Goal: Transaction & Acquisition: Purchase product/service

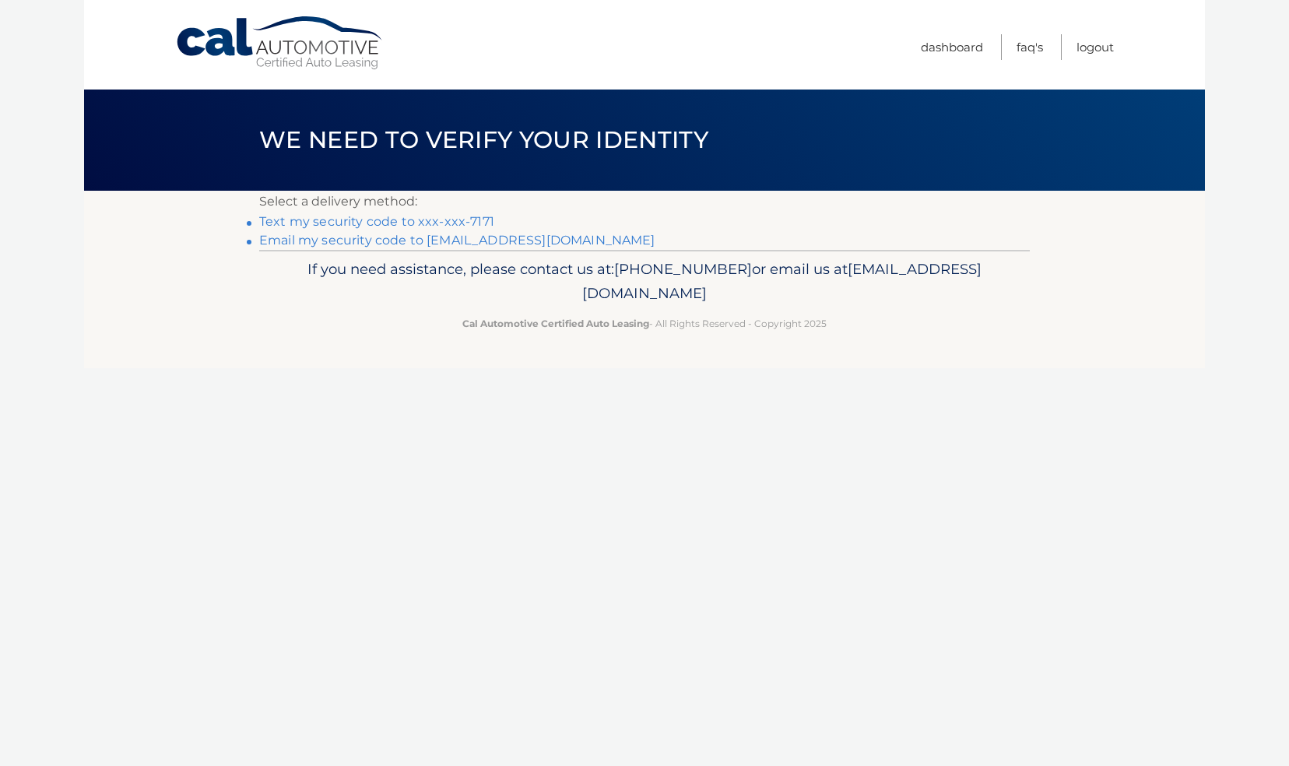
click at [370, 221] on link "Text my security code to xxx-xxx-7171" at bounding box center [376, 221] width 235 height 15
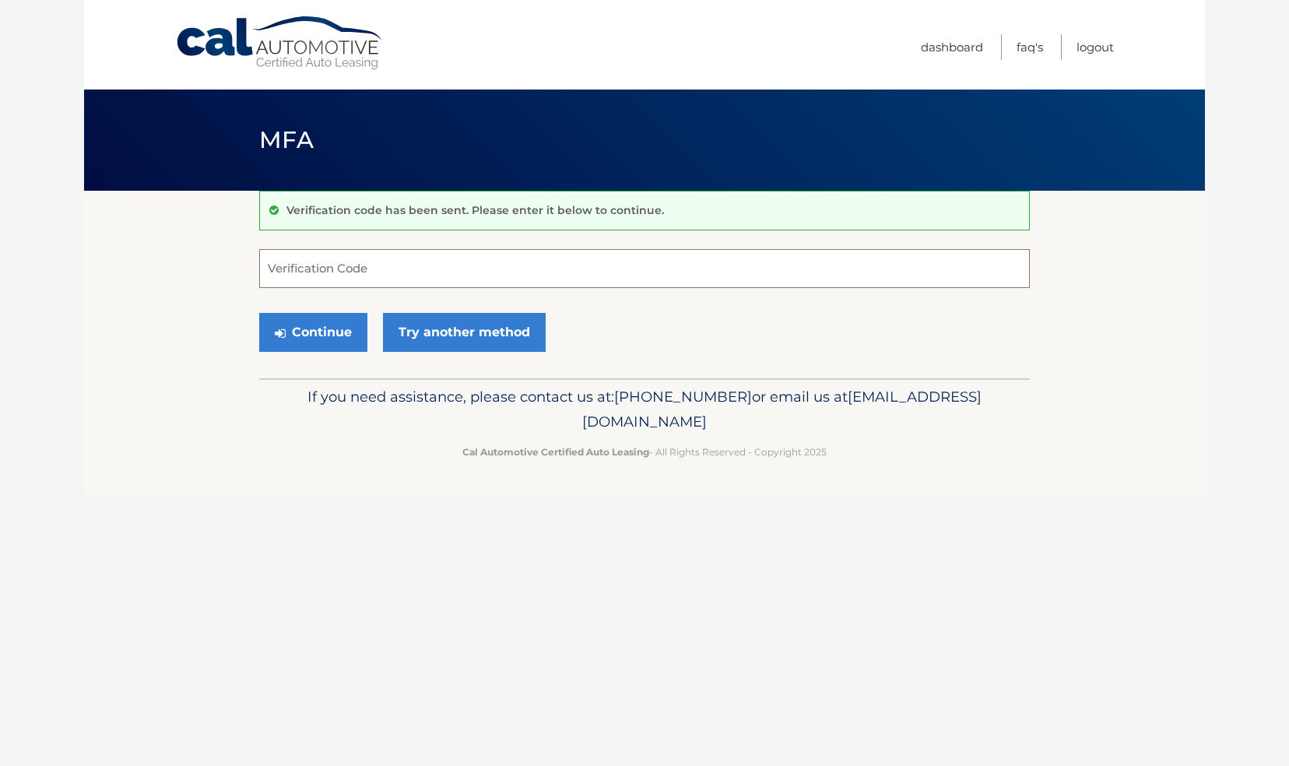
click at [404, 263] on input "Verification Code" at bounding box center [644, 268] width 770 height 39
type input "472170"
click at [346, 338] on button "Continue" at bounding box center [313, 332] width 108 height 39
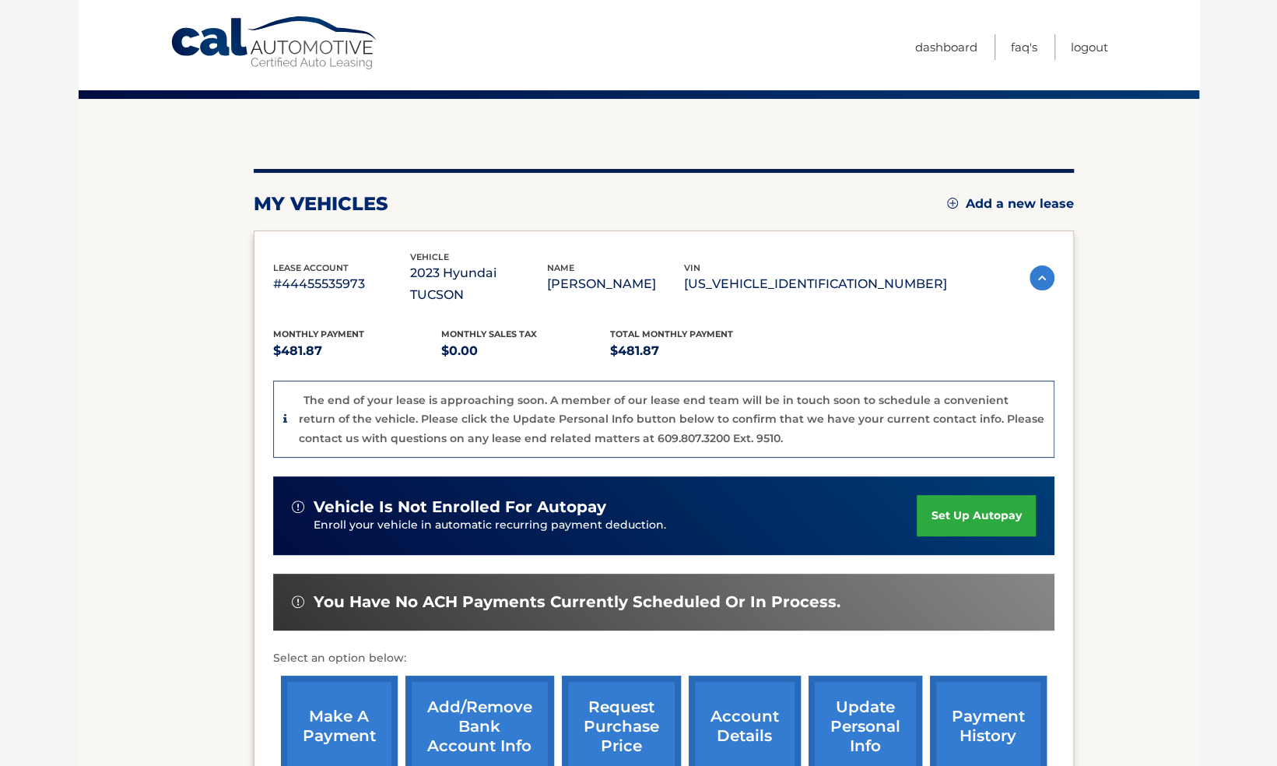
scroll to position [233, 0]
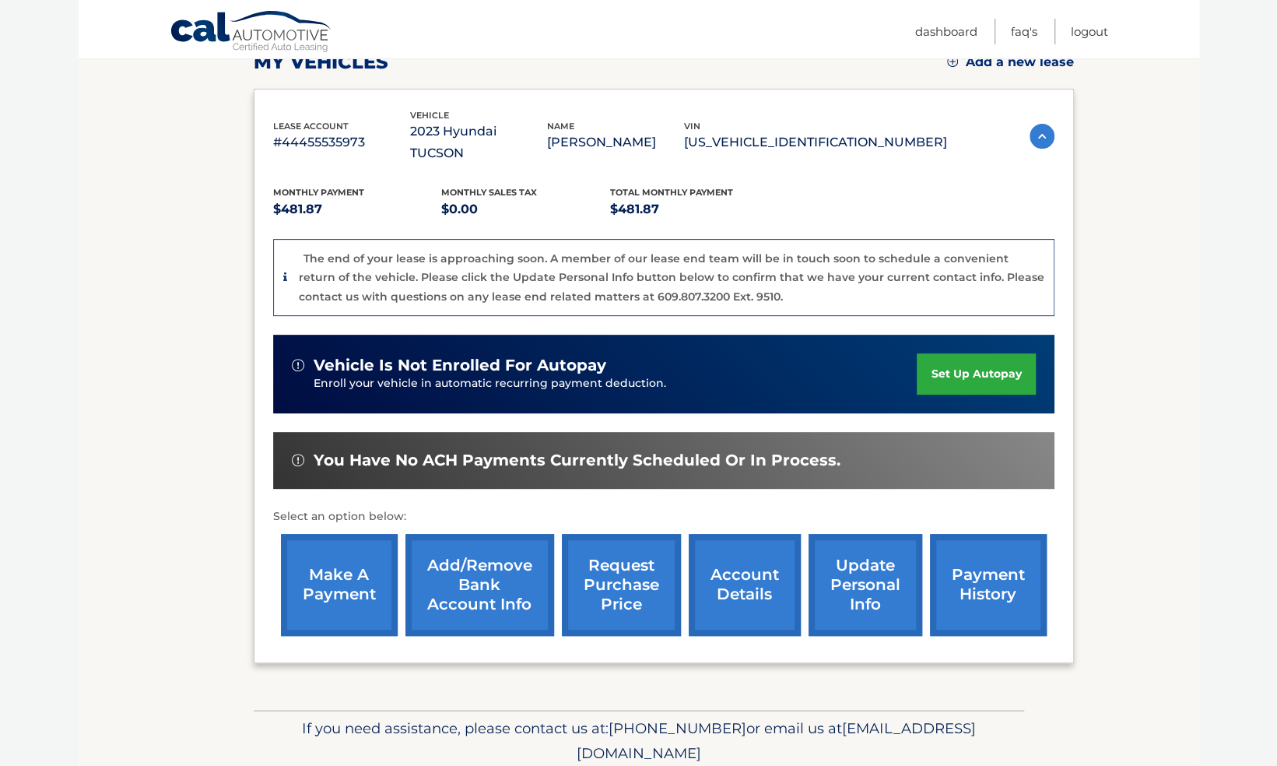
click at [343, 581] on link "make a payment" at bounding box center [339, 585] width 117 height 102
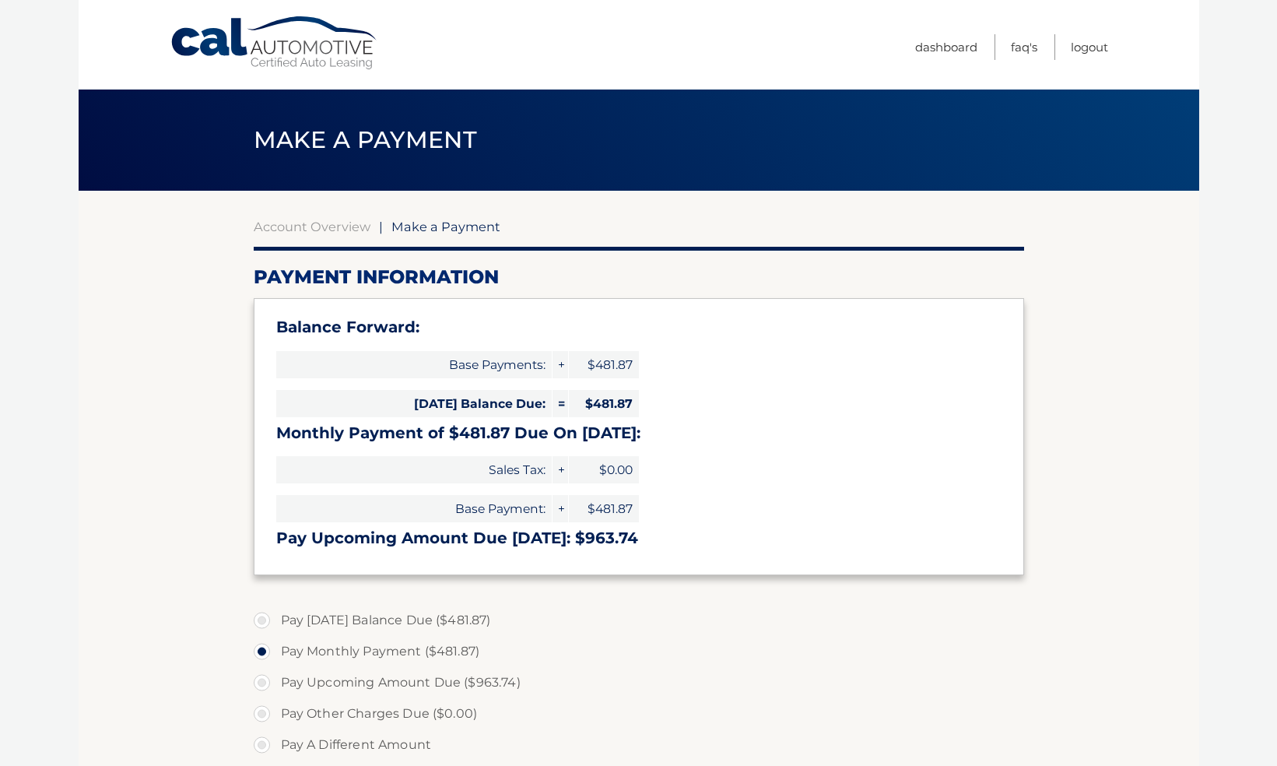
select select "MDMwMDkzYTktZjc0YS00NTA3LWI1NzEtMDJiYzIyZDgwZDE1"
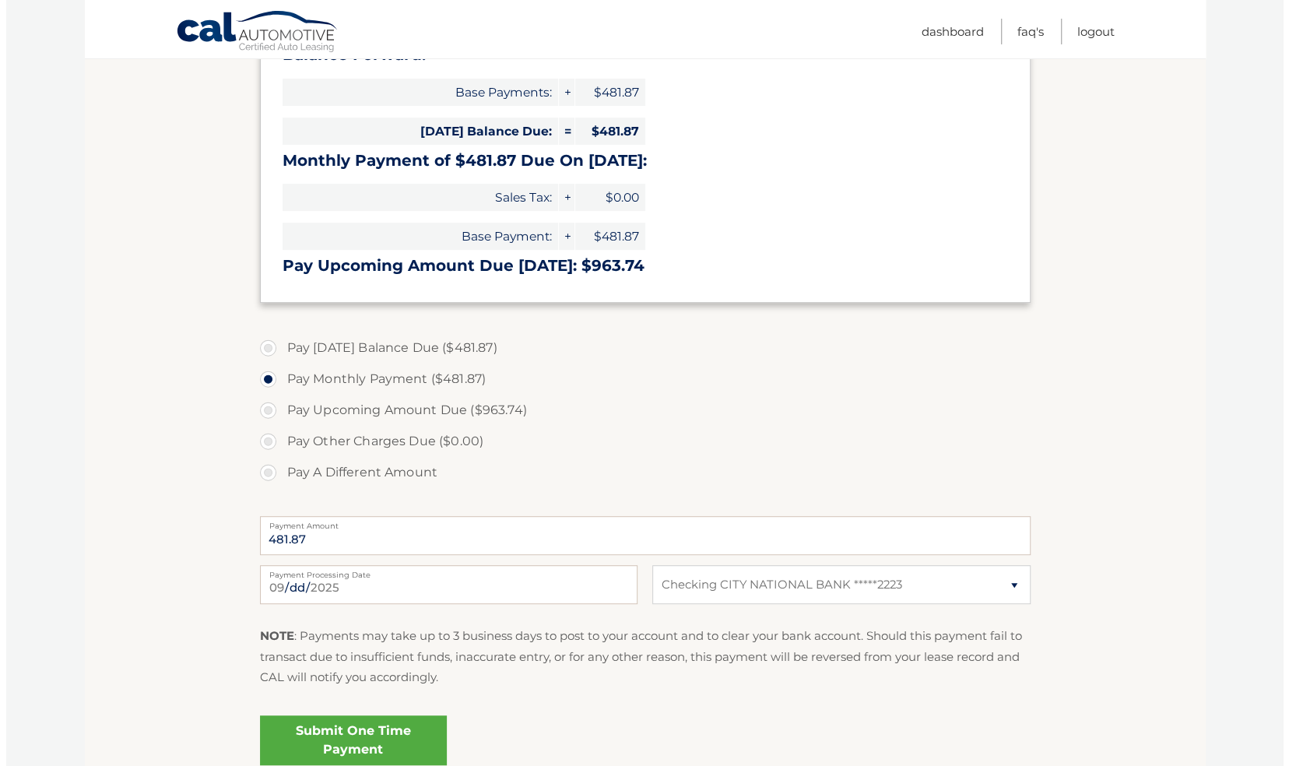
scroll to position [311, 0]
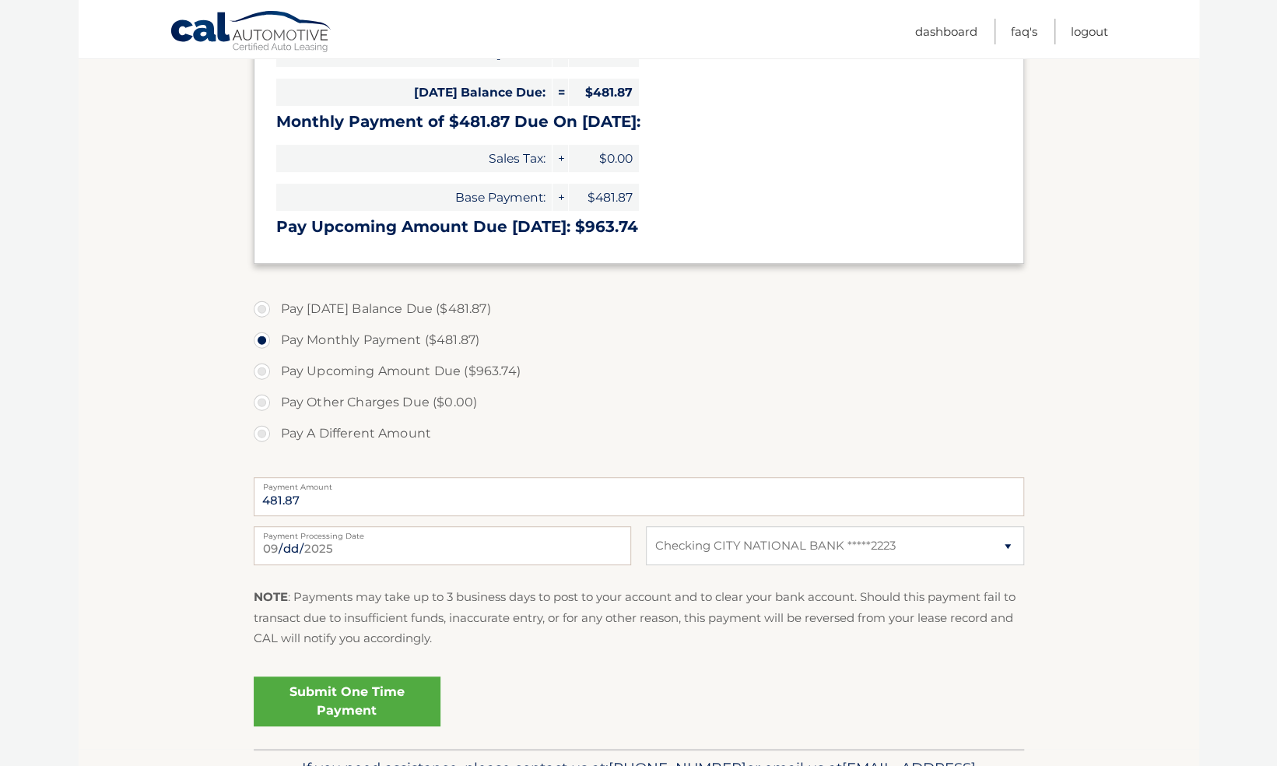
click at [390, 694] on link "Submit One Time Payment" at bounding box center [347, 701] width 187 height 50
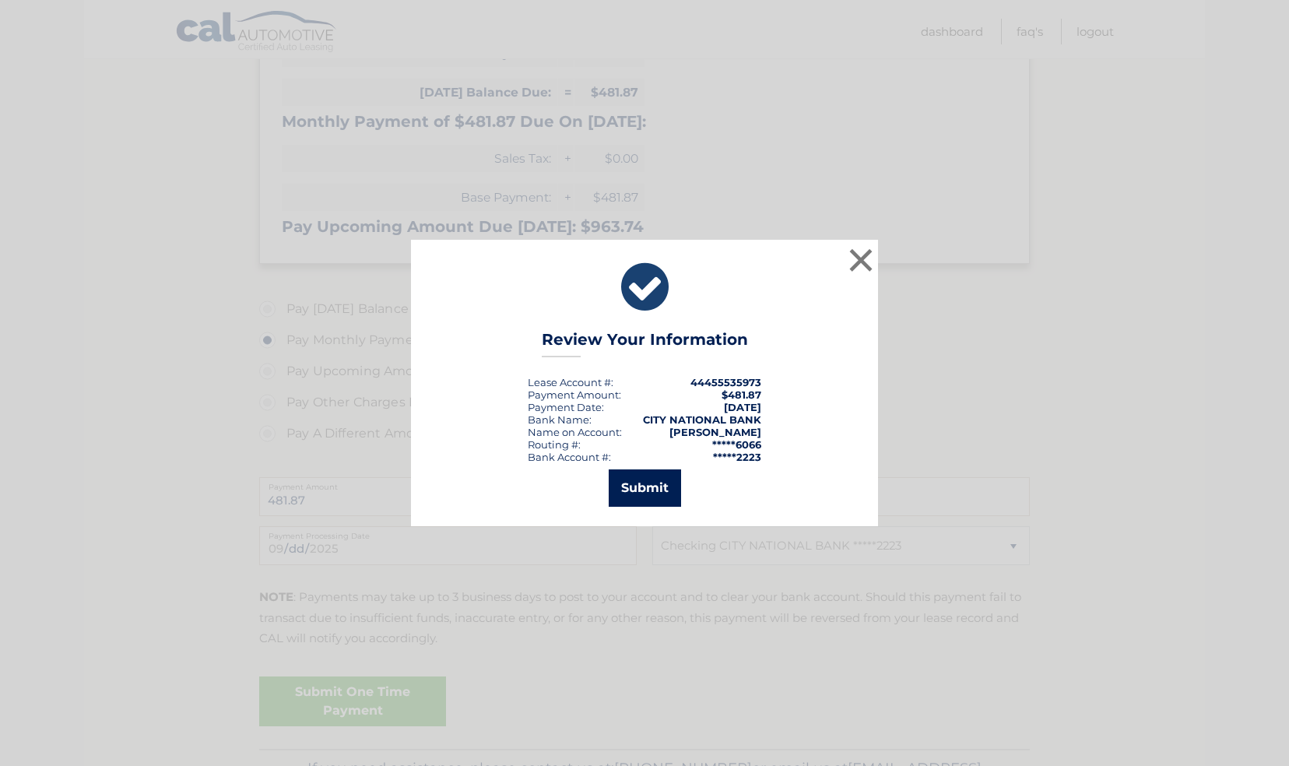
click at [646, 495] on button "Submit" at bounding box center [645, 487] width 72 height 37
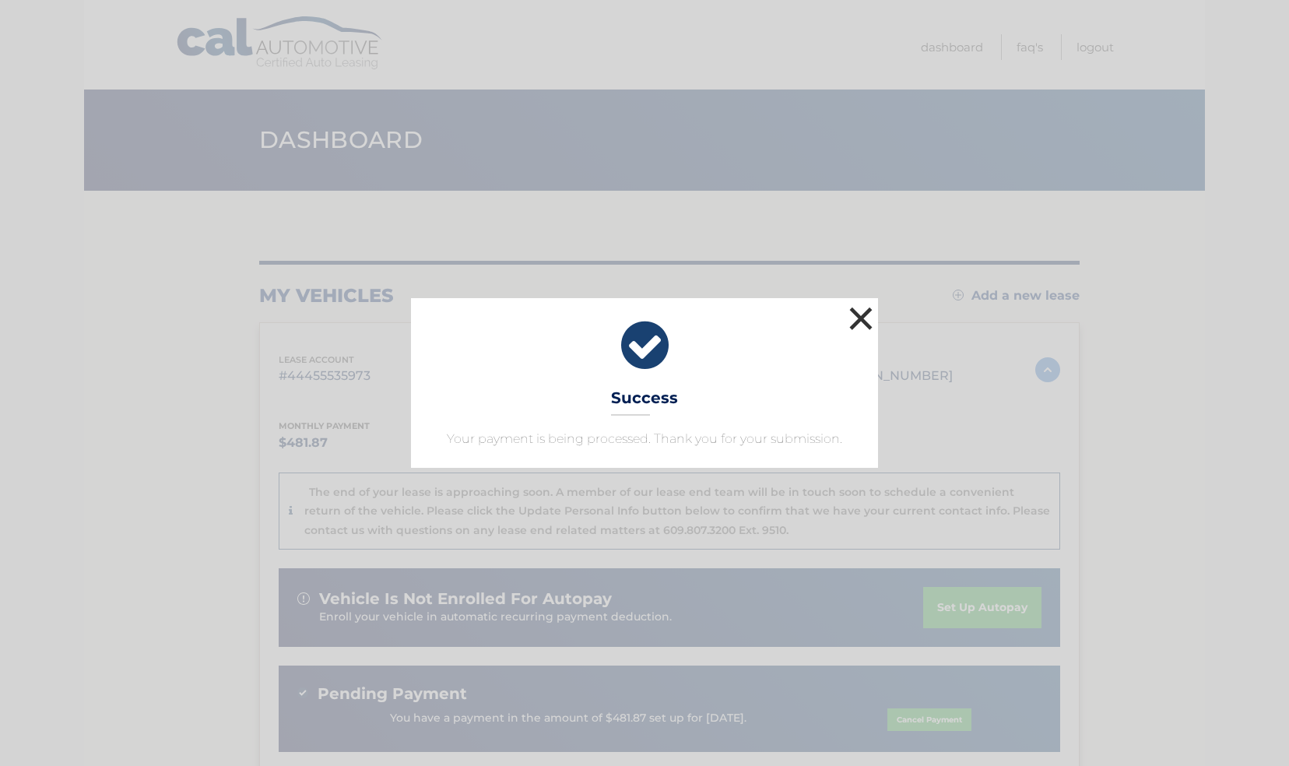
click at [856, 327] on button "×" at bounding box center [860, 318] width 31 height 31
